Goal: Information Seeking & Learning: Learn about a topic

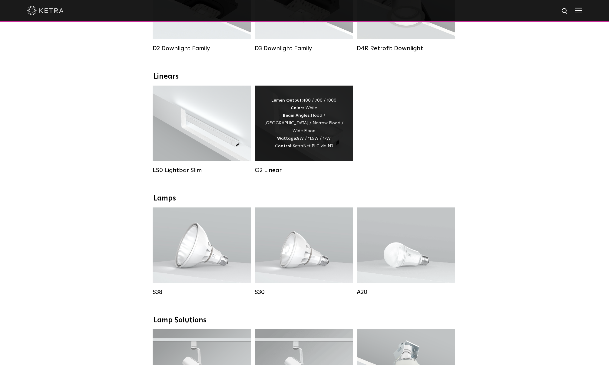
scroll to position [272, 0]
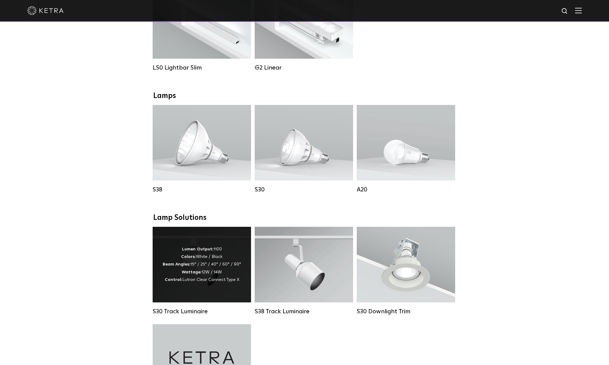
click at [194, 275] on strong "Wattage:" at bounding box center [192, 272] width 20 height 4
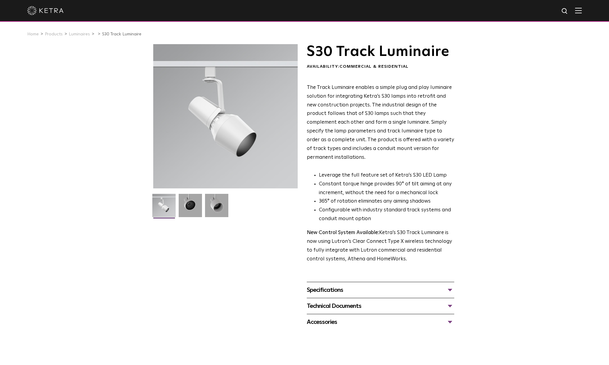
click at [436, 285] on div "Specifications" at bounding box center [380, 290] width 147 height 10
